Goal: Information Seeking & Learning: Check status

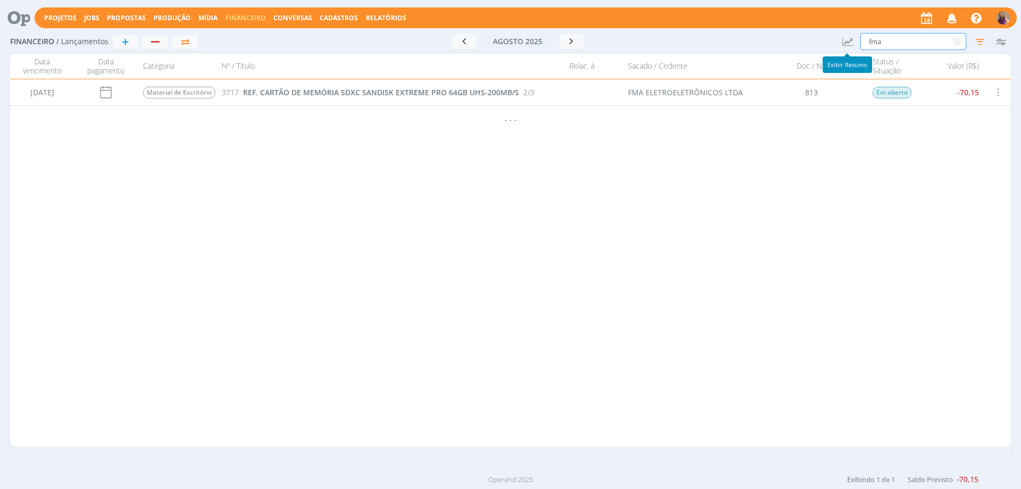
drag, startPoint x: 886, startPoint y: 42, endPoint x: 851, endPoint y: 33, distance: 36.2
click at [851, 33] on div "Financeiro / Lançamentos + Ir para mês atual [DATE] < 2025 > Janeiro Fevereiro …" at bounding box center [510, 42] width 1000 height 24
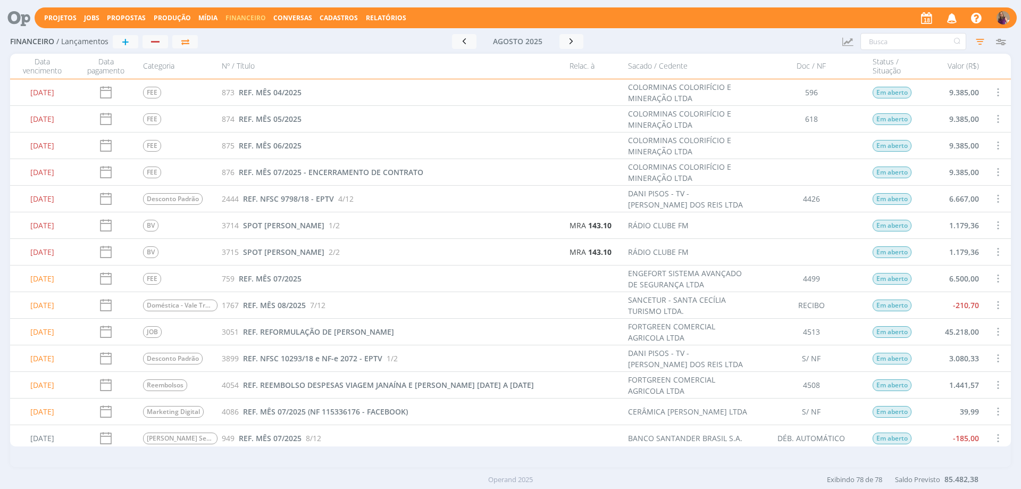
drag, startPoint x: 670, startPoint y: 299, endPoint x: 736, endPoint y: 307, distance: 67.0
click at [736, 307] on div "SANCETUR - SANTA CECÍLIA TURISMO LTDA." at bounding box center [689, 305] width 122 height 22
click at [457, 310] on div "1767 REF. MÊS 08/2025 7/12" at bounding box center [390, 305] width 347 height 26
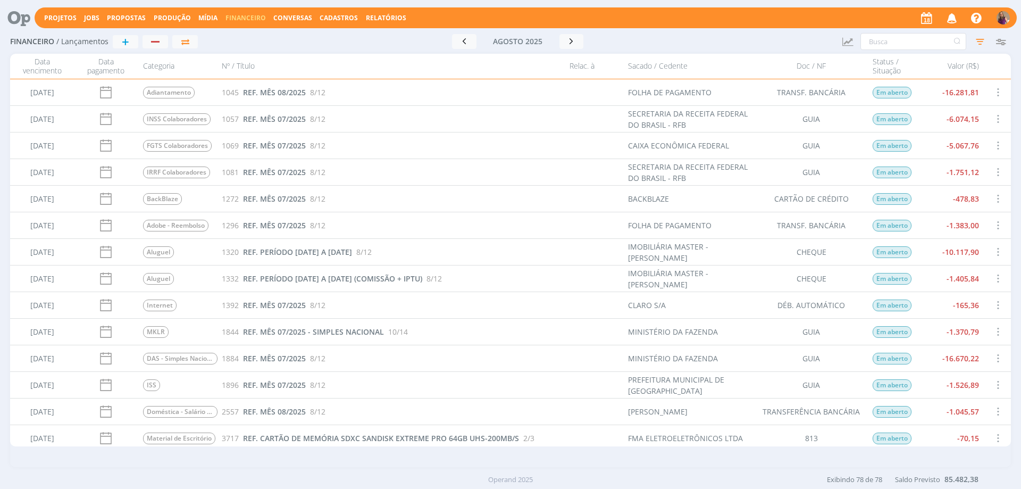
scroll to position [478, 0]
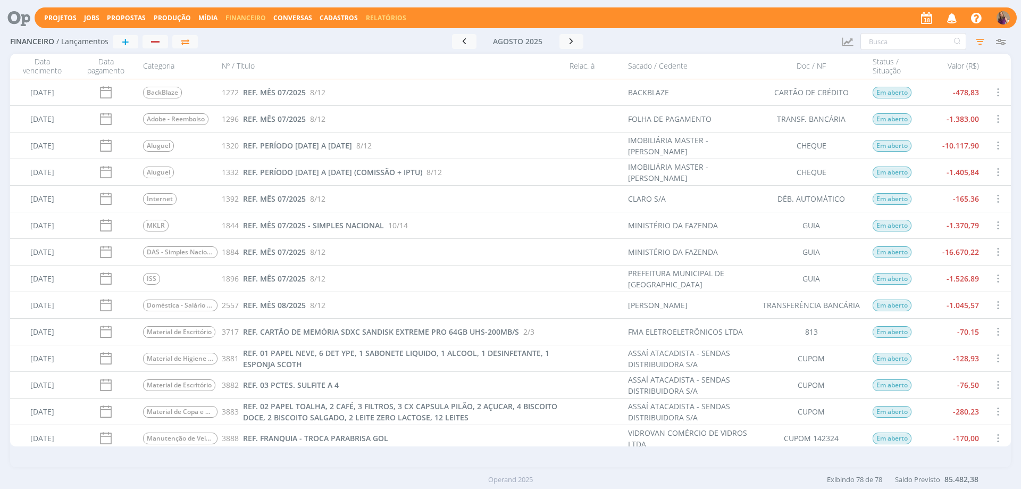
click at [392, 15] on link "Relatórios" at bounding box center [386, 17] width 40 height 9
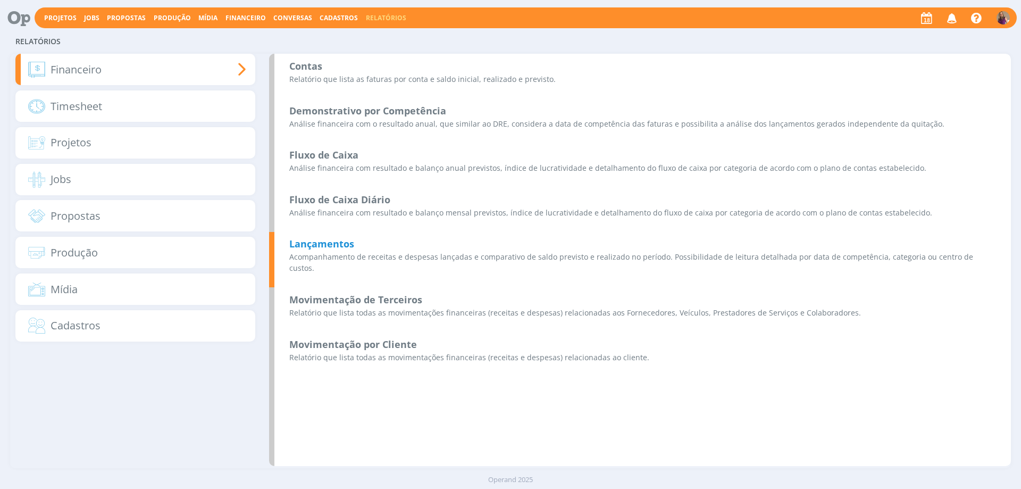
click at [343, 246] on b "Lançamentos" at bounding box center [321, 243] width 65 height 13
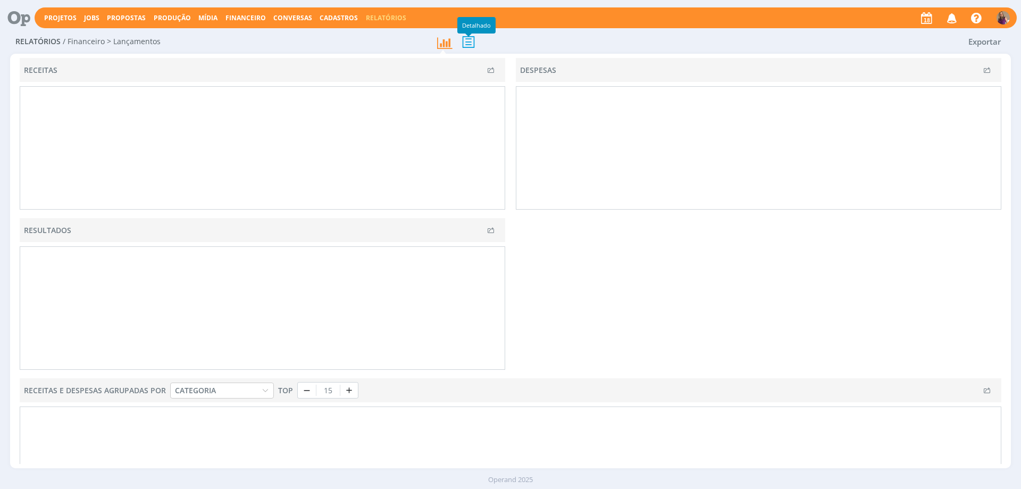
click at [468, 42] on icon at bounding box center [468, 42] width 22 height 22
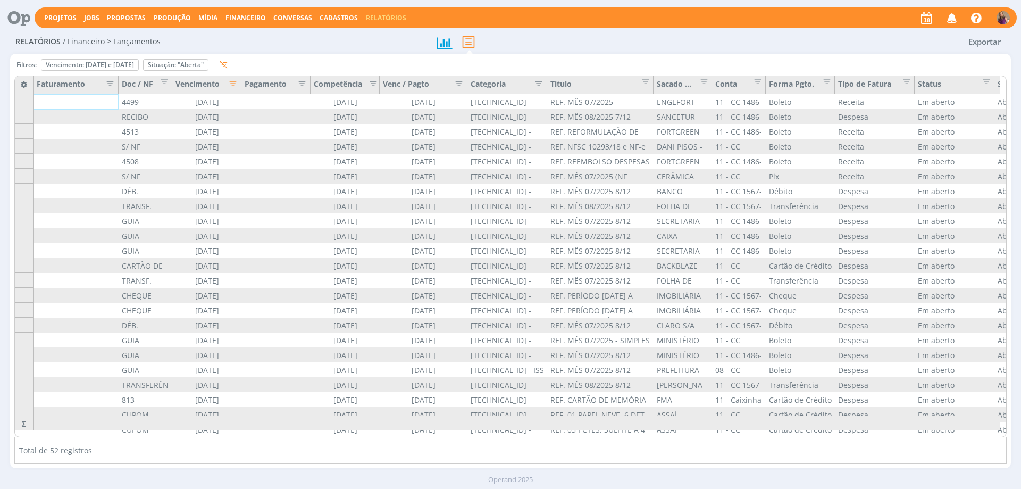
click at [233, 84] on icon "button" at bounding box center [229, 82] width 11 height 11
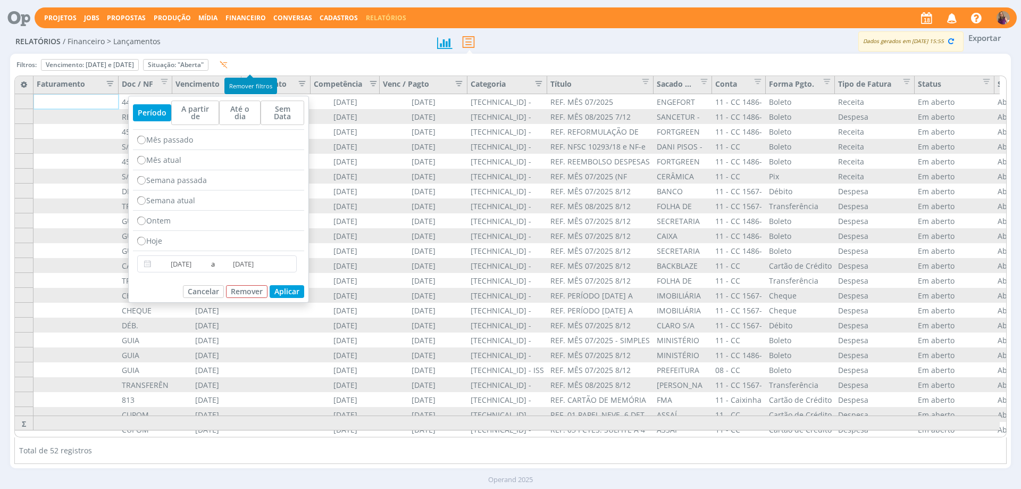
click at [228, 64] on icon "button" at bounding box center [224, 65] width 8 height 8
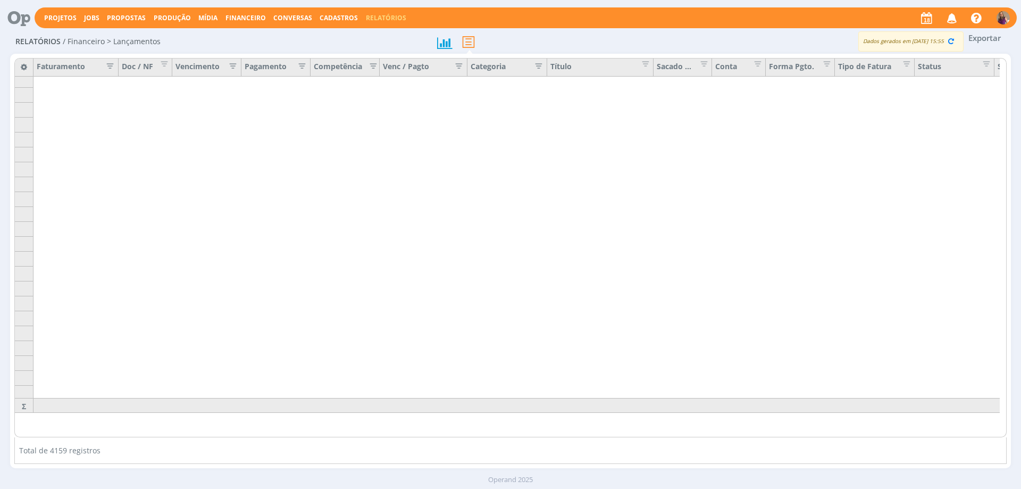
scroll to position [435, 0]
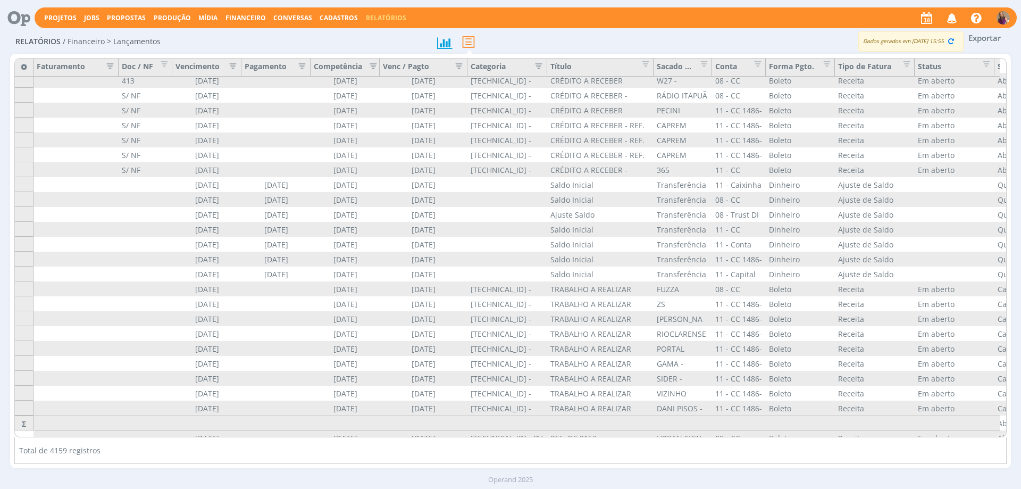
click at [232, 66] on icon "button" at bounding box center [229, 65] width 11 height 11
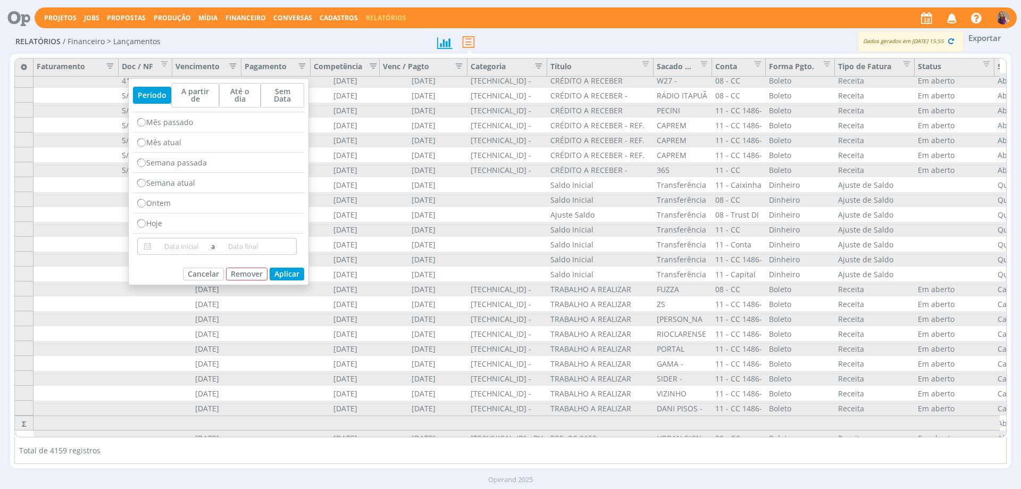
click at [169, 240] on input at bounding box center [181, 246] width 55 height 13
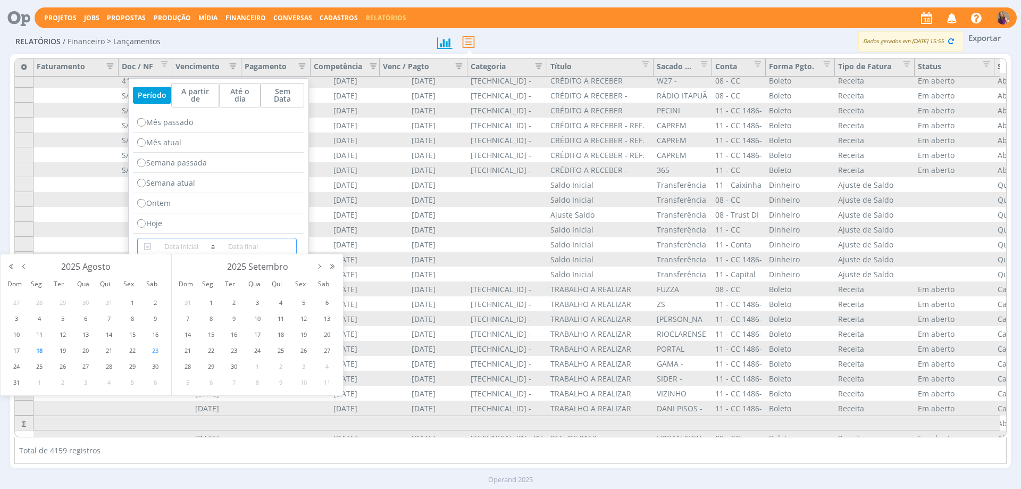
click at [154, 351] on span "23" at bounding box center [155, 350] width 13 height 13
click at [16, 381] on span "31" at bounding box center [16, 382] width 13 height 13
type input "[DATE]"
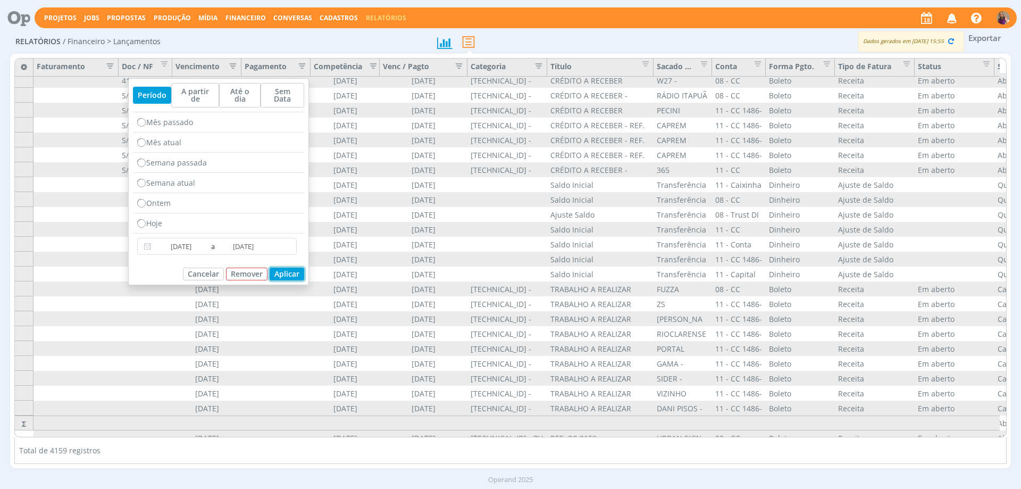
click at [293, 267] on button "Aplicar" at bounding box center [287, 273] width 35 height 13
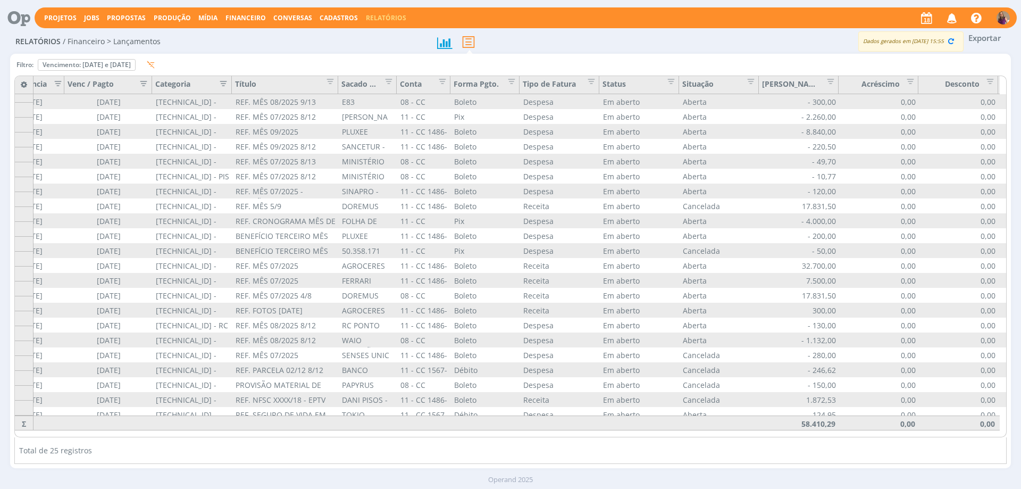
scroll to position [51, 315]
click at [751, 79] on span "Editar filtro para Coluna Situação" at bounding box center [747, 79] width 11 height 11
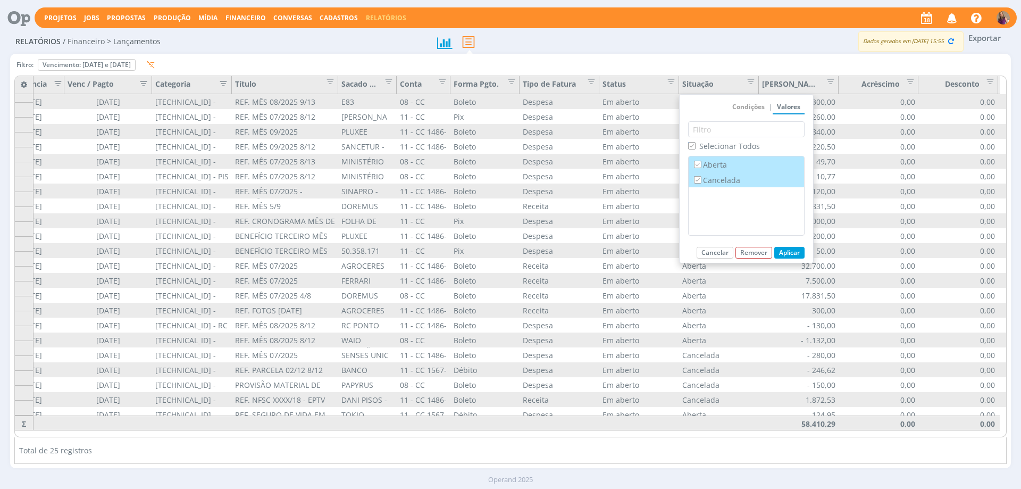
click at [729, 181] on label "Cancelada" at bounding box center [746, 180] width 109 height 12
click at [701, 181] on input "Cancelada" at bounding box center [697, 179] width 7 height 7
checkbox input "false"
click at [790, 250] on button "Aplicar" at bounding box center [789, 253] width 30 height 12
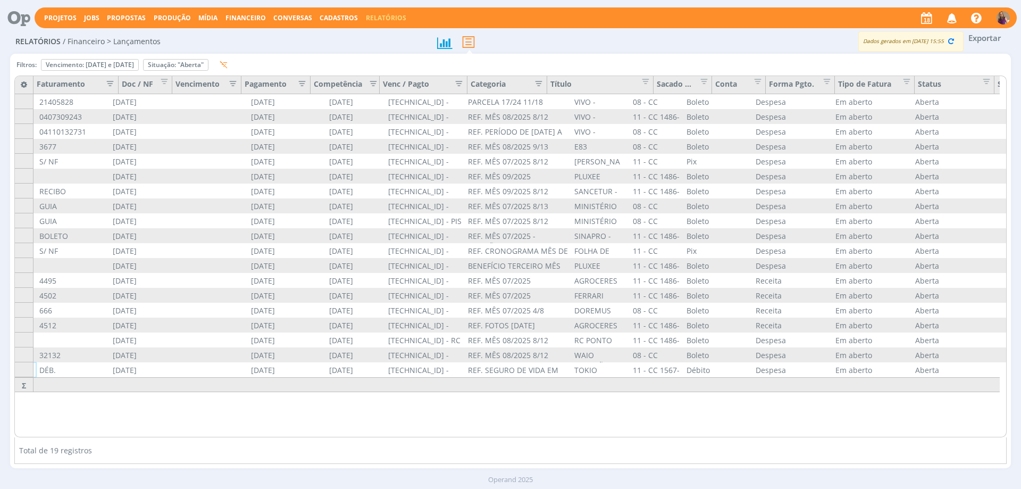
scroll to position [0, 0]
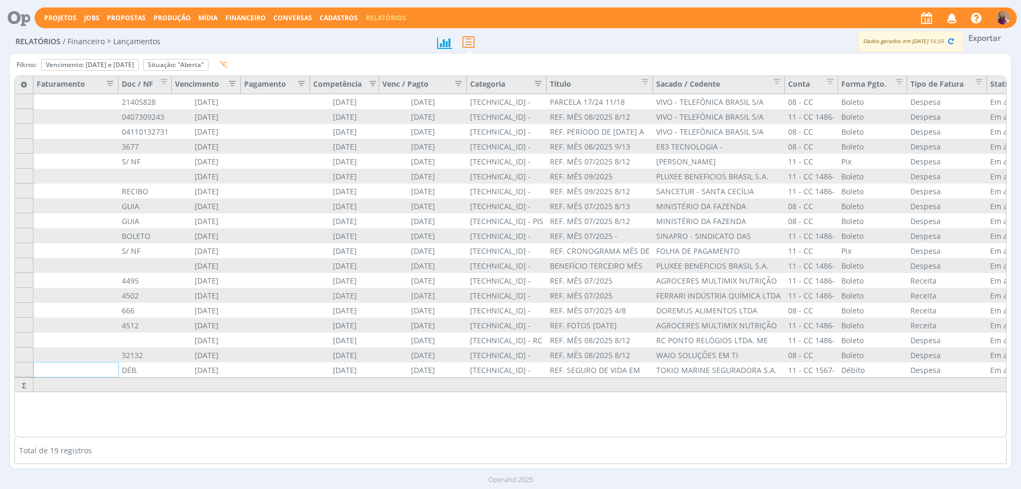
drag, startPoint x: 711, startPoint y: 81, endPoint x: 784, endPoint y: 80, distance: 73.4
click at [784, 80] on div "Sacado / Cedente" at bounding box center [719, 85] width 132 height 18
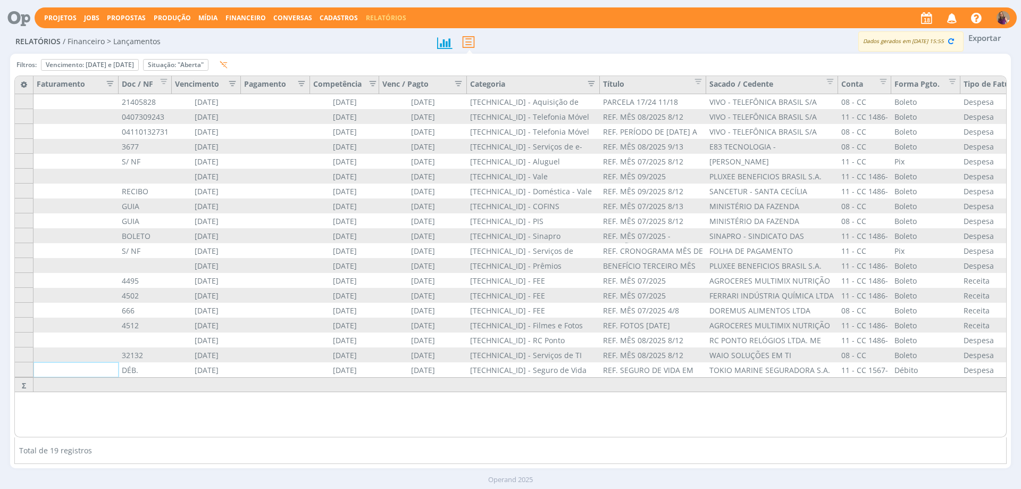
drag, startPoint x: 545, startPoint y: 81, endPoint x: 598, endPoint y: 82, distance: 53.2
click at [598, 82] on div "Categoria" at bounding box center [533, 85] width 133 height 18
click at [228, 65] on icon "button" at bounding box center [224, 65] width 8 height 8
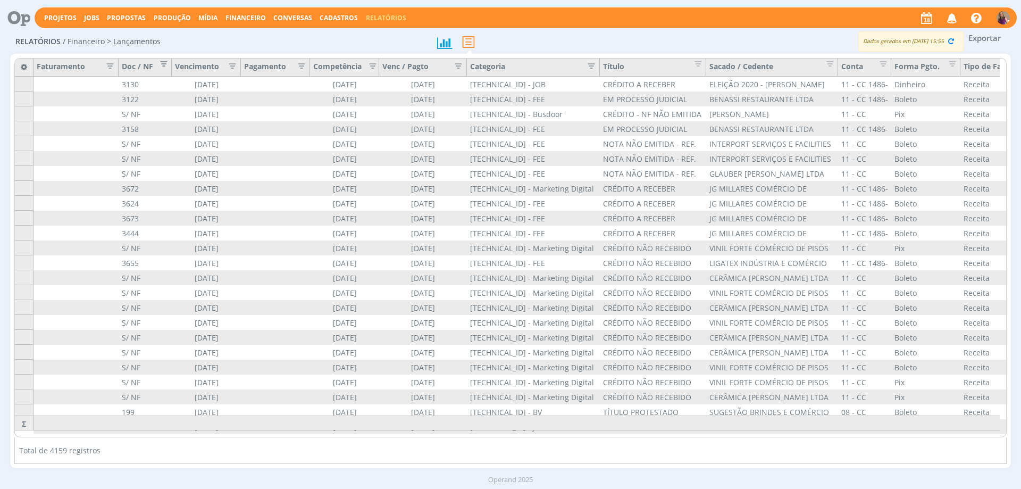
click at [164, 66] on span "Editar filtro para Coluna Doc / NF" at bounding box center [160, 62] width 11 height 11
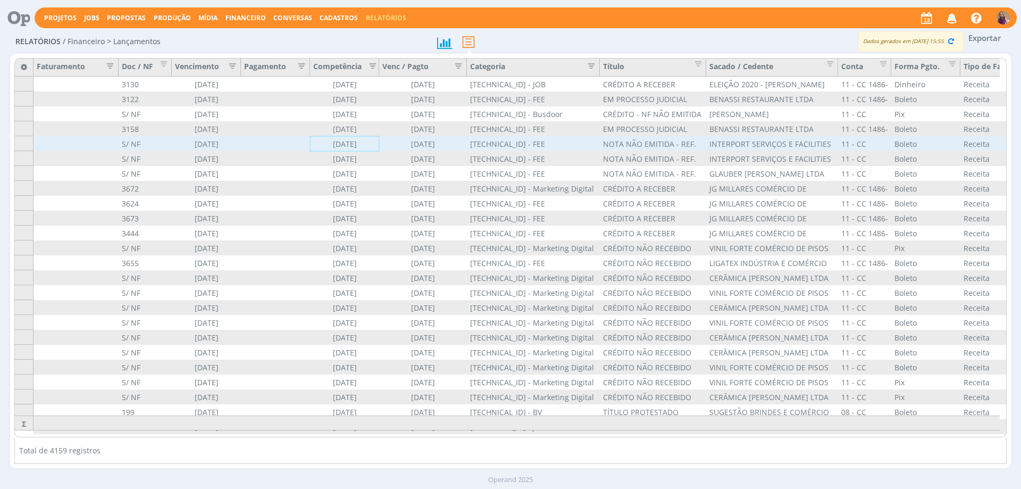
click at [318, 147] on div "[DATE]" at bounding box center [344, 143] width 69 height 15
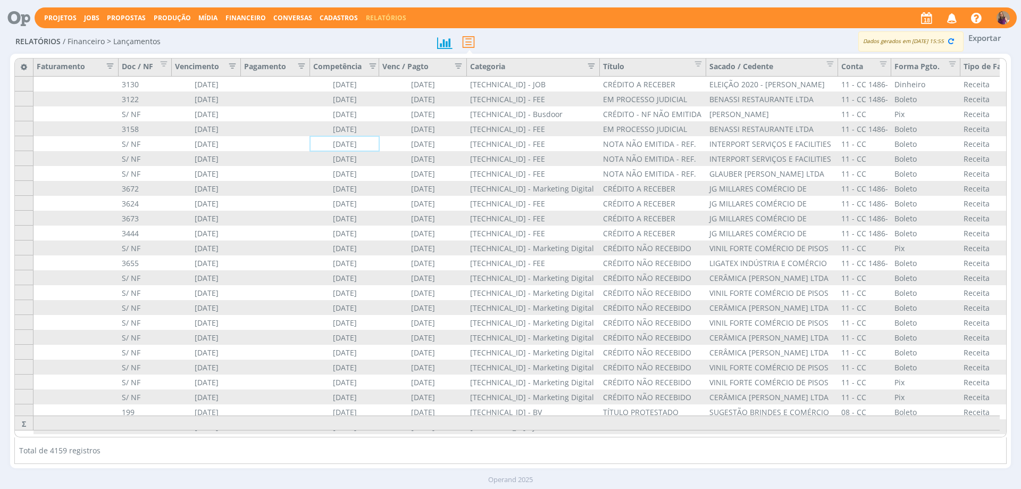
click at [232, 64] on icon "button" at bounding box center [229, 65] width 11 height 11
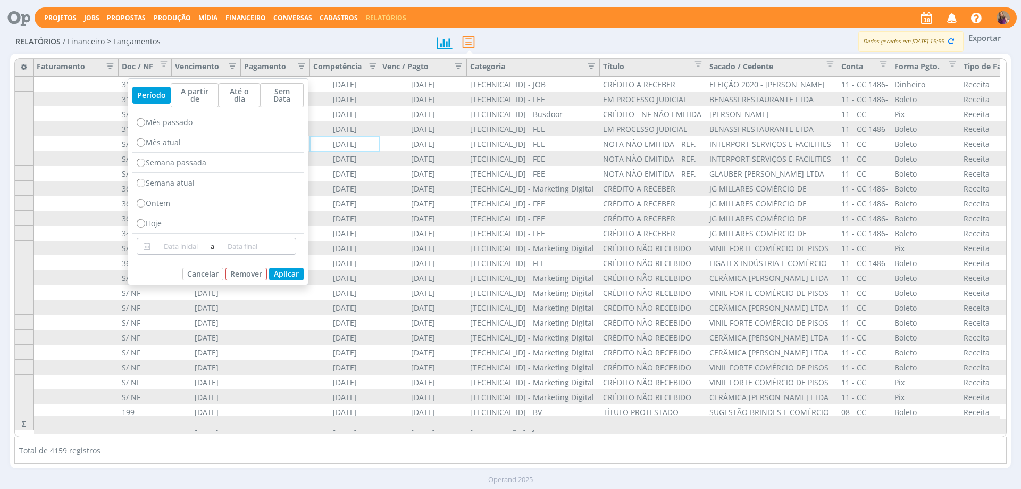
click at [179, 240] on input at bounding box center [180, 246] width 55 height 13
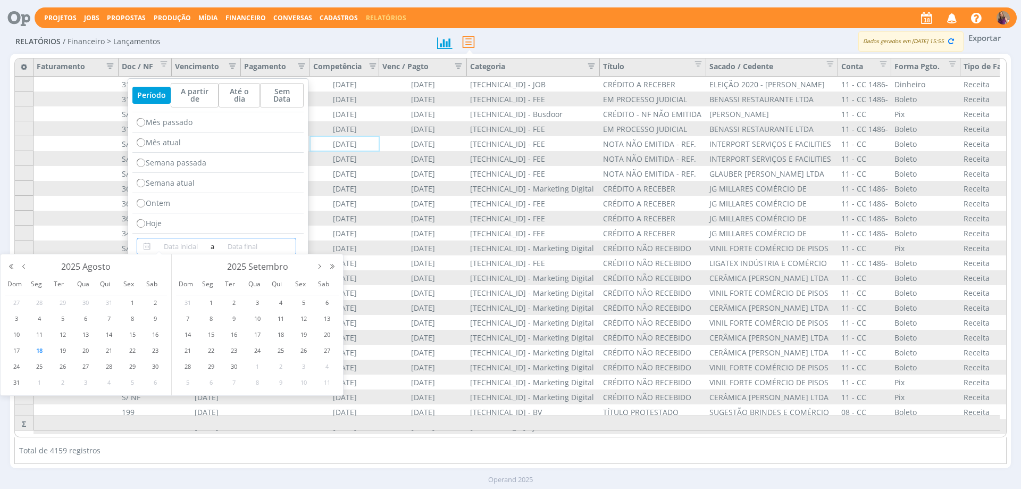
click at [38, 382] on span "1" at bounding box center [39, 382] width 13 height 13
click at [305, 302] on span "5" at bounding box center [303, 302] width 13 height 13
type input "[DATE]"
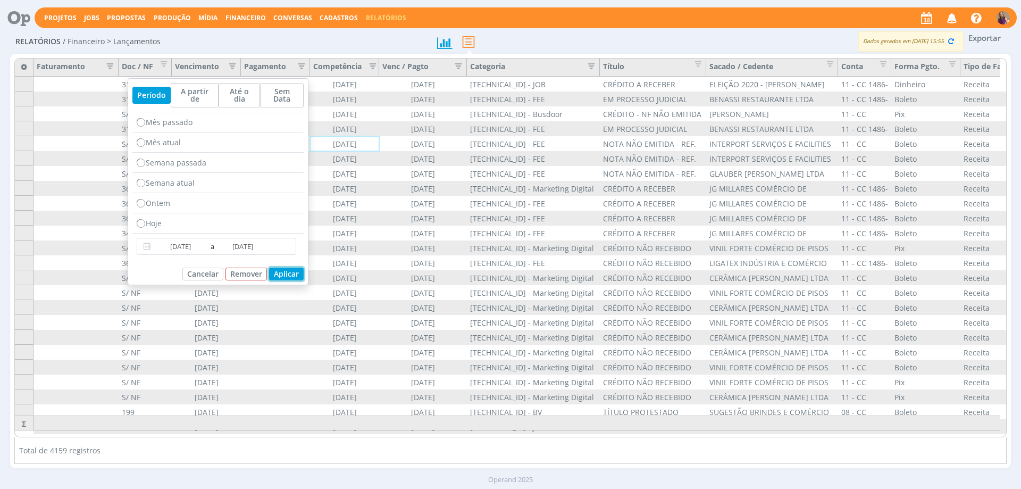
click at [292, 272] on button "Aplicar" at bounding box center [286, 273] width 35 height 13
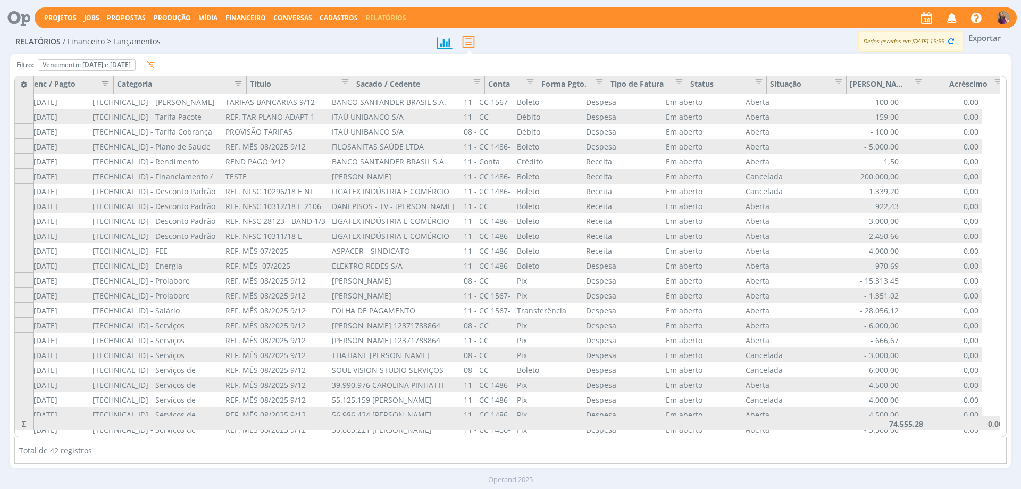
scroll to position [0, 396]
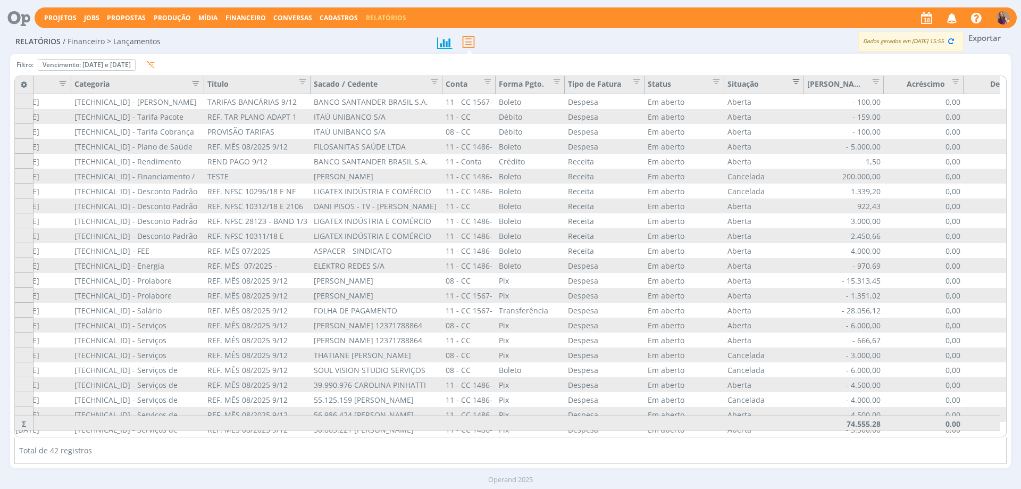
click at [798, 79] on span "Editar filtro para Coluna Situação" at bounding box center [792, 79] width 11 height 11
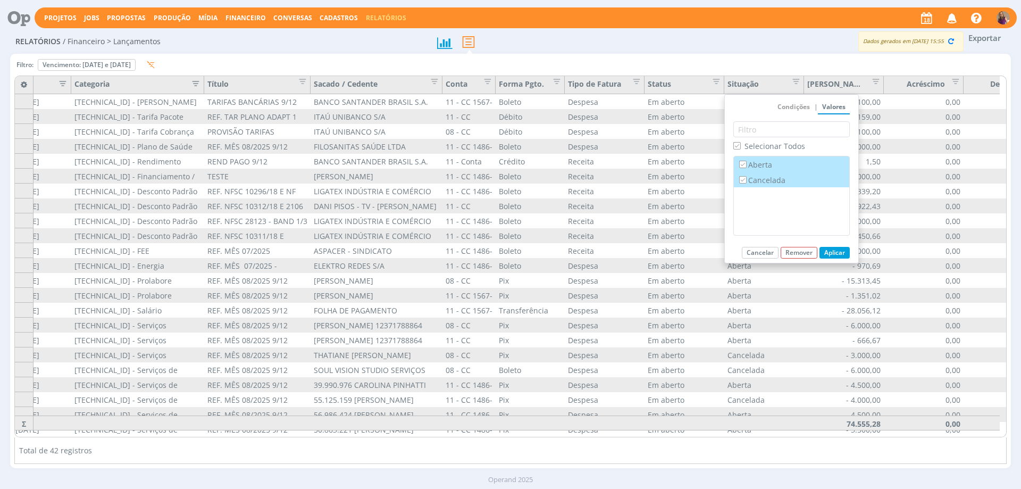
click at [768, 178] on label "Cancelada" at bounding box center [791, 180] width 109 height 12
click at [746, 178] on input "Cancelada" at bounding box center [742, 179] width 7 height 7
checkbox input "false"
click at [839, 250] on button "Aplicar" at bounding box center [834, 253] width 30 height 12
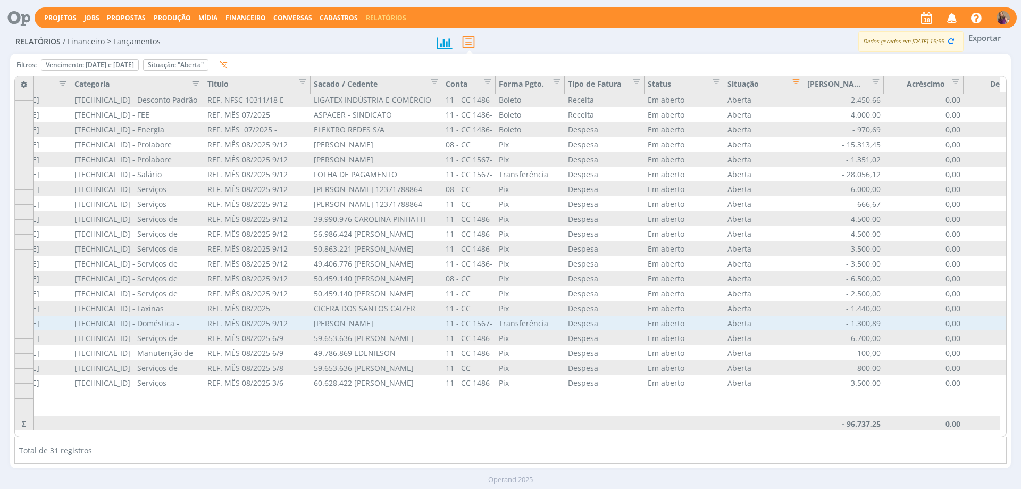
scroll to position [140, 396]
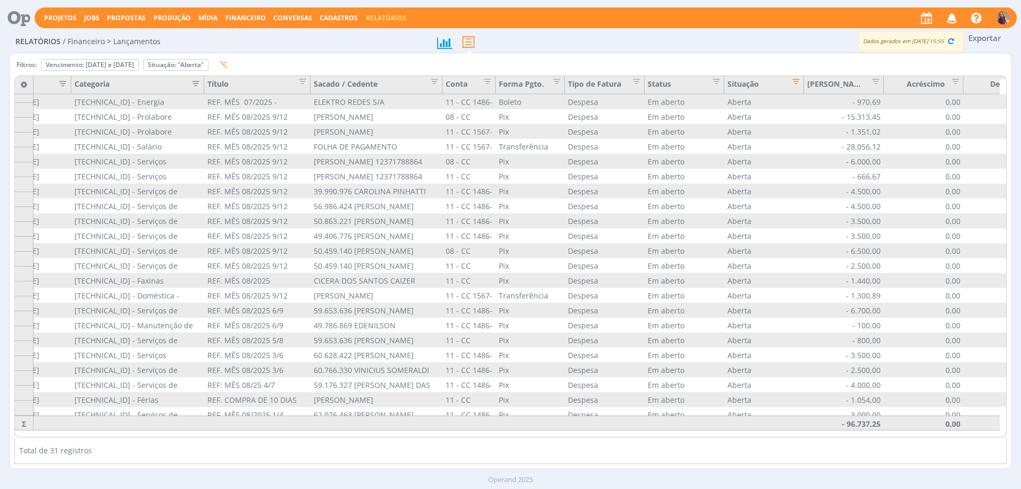
click at [245, 12] on div "Projetos Jobs Propostas Produção [GEOGRAPHIC_DATA] Financeiro Conversas Cadastr…" at bounding box center [526, 17] width 982 height 21
click at [245, 15] on span "Financeiro" at bounding box center [245, 17] width 40 height 9
click at [232, 39] on link "Lançamentos" at bounding box center [246, 36] width 89 height 16
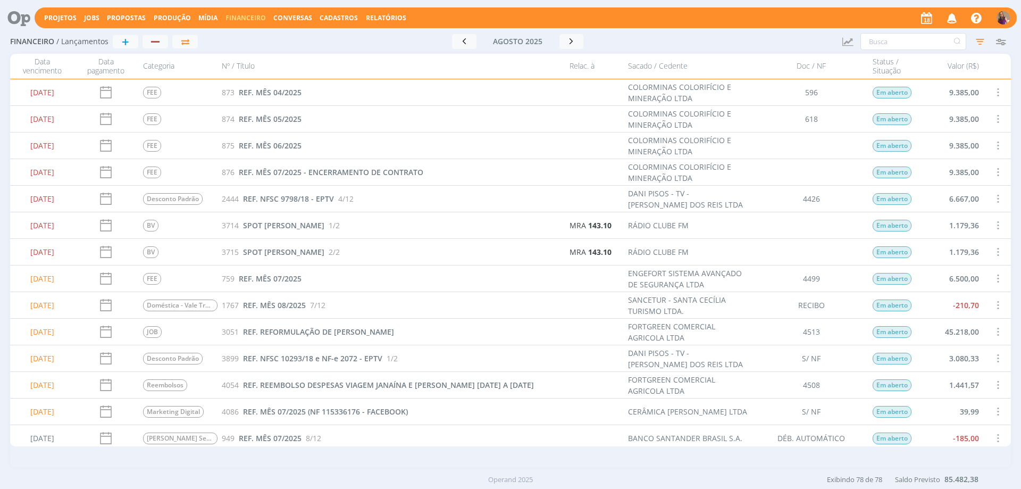
click at [1003, 15] on img "button" at bounding box center [1002, 17] width 13 height 13
click at [922, 150] on link "Sair" at bounding box center [957, 148] width 106 height 17
